Goal: Transaction & Acquisition: Purchase product/service

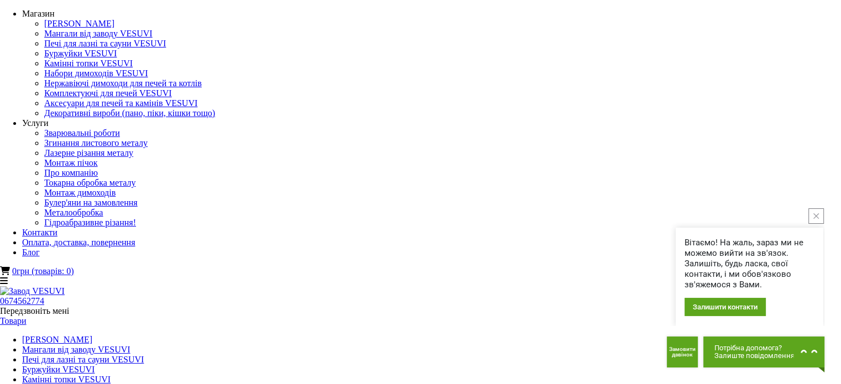
click at [126, 384] on link "Набори димоходів VESUVI" at bounding box center [74, 389] width 104 height 9
click at [27, 316] on link "Товари" at bounding box center [13, 320] width 27 height 9
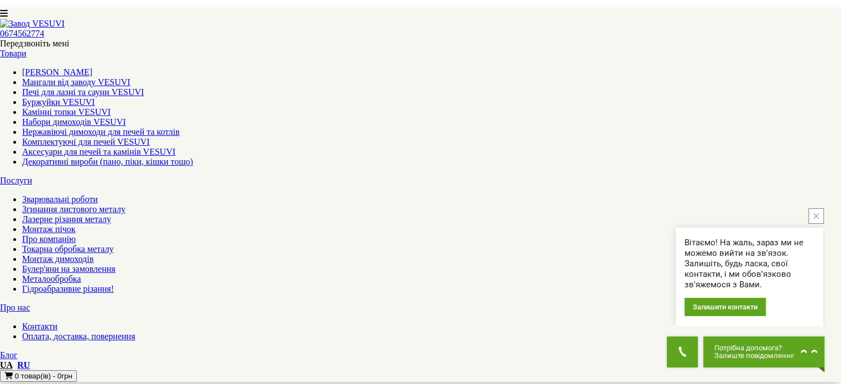
scroll to position [1106, 0]
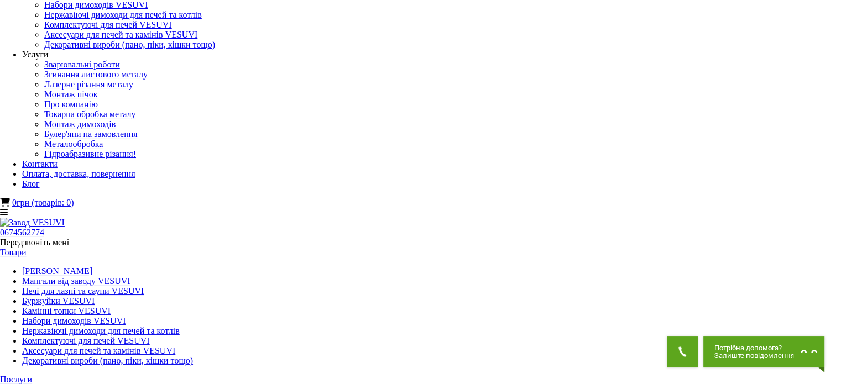
scroll to position [55, 0]
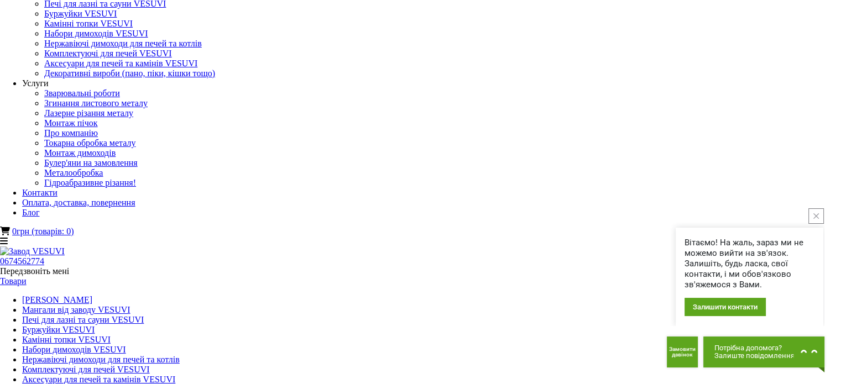
scroll to position [0, 0]
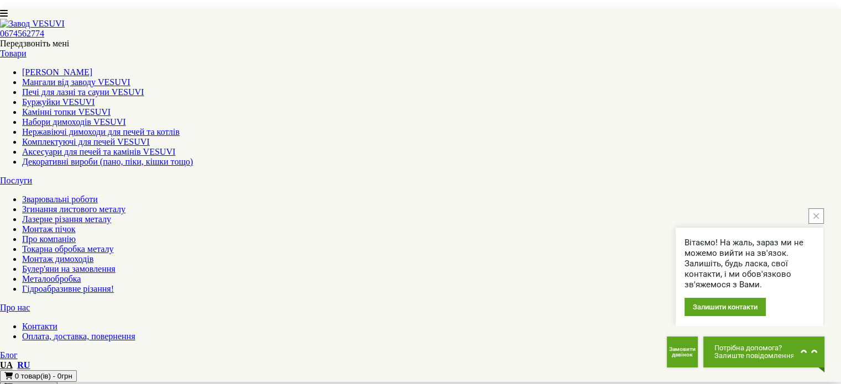
scroll to position [1162, 0]
